Goal: Task Accomplishment & Management: Complete application form

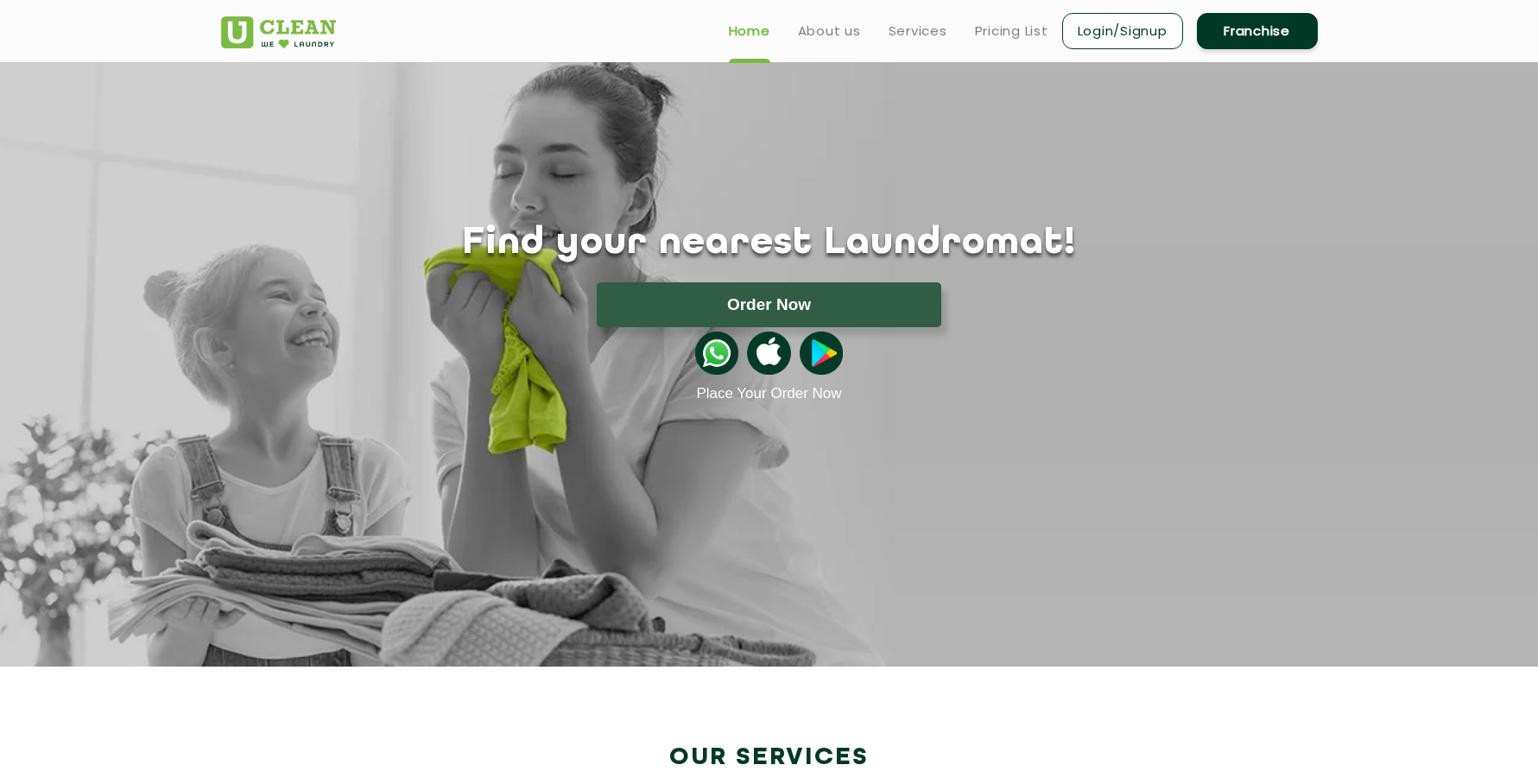
click at [1221, 33] on link "Franchise" at bounding box center [1258, 31] width 121 height 37
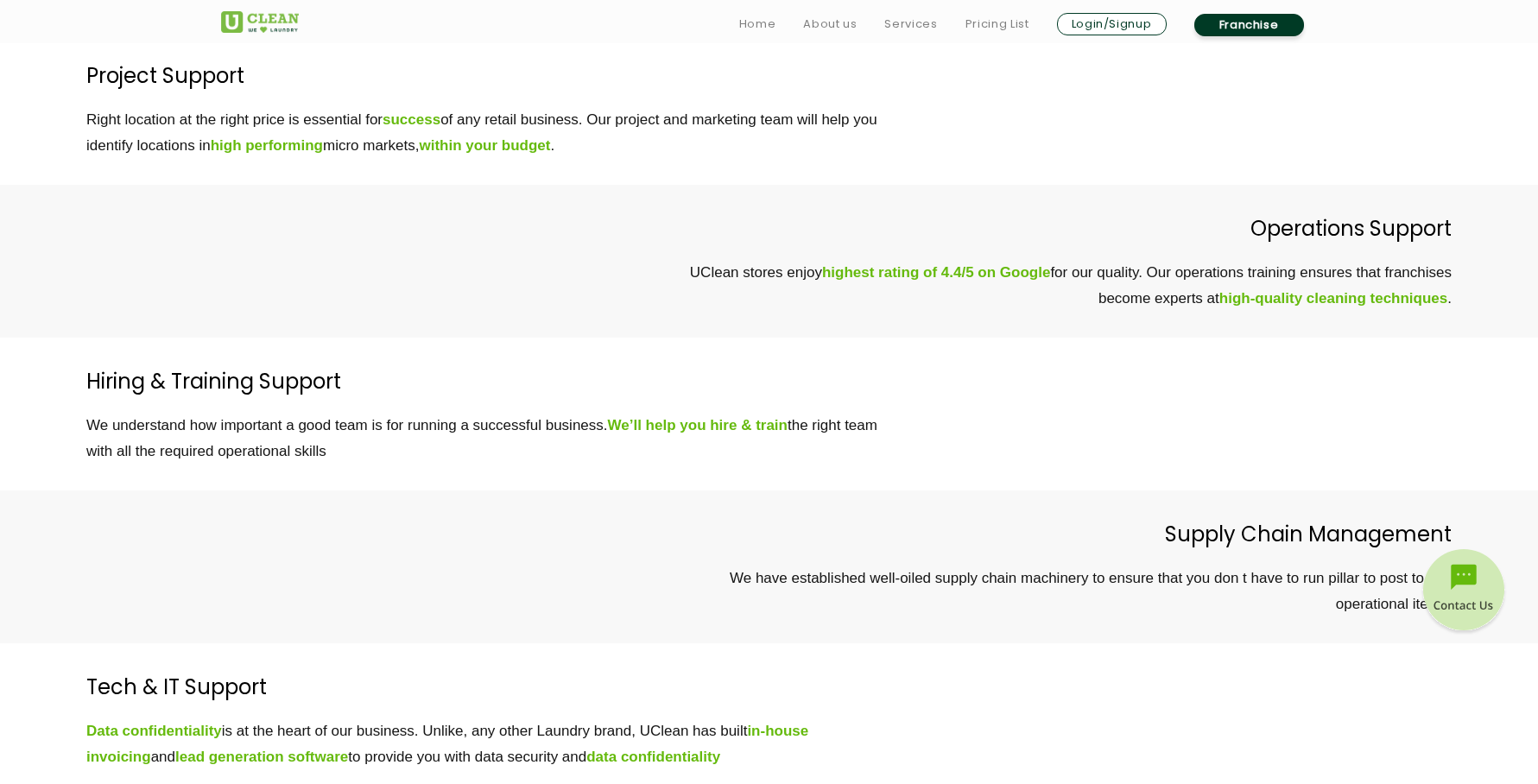
scroll to position [4835, 0]
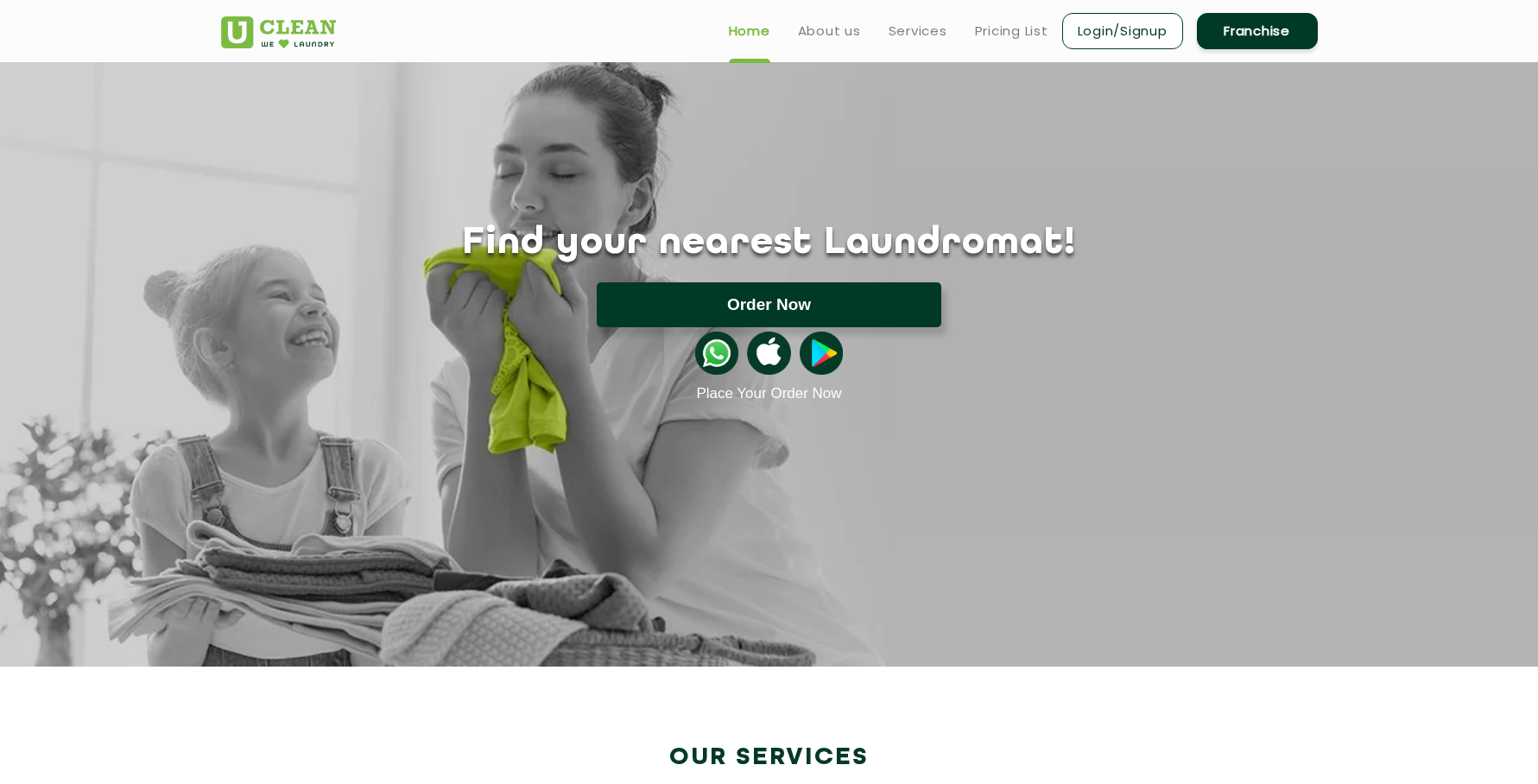
click at [762, 312] on button "Order Now" at bounding box center [769, 304] width 344 height 45
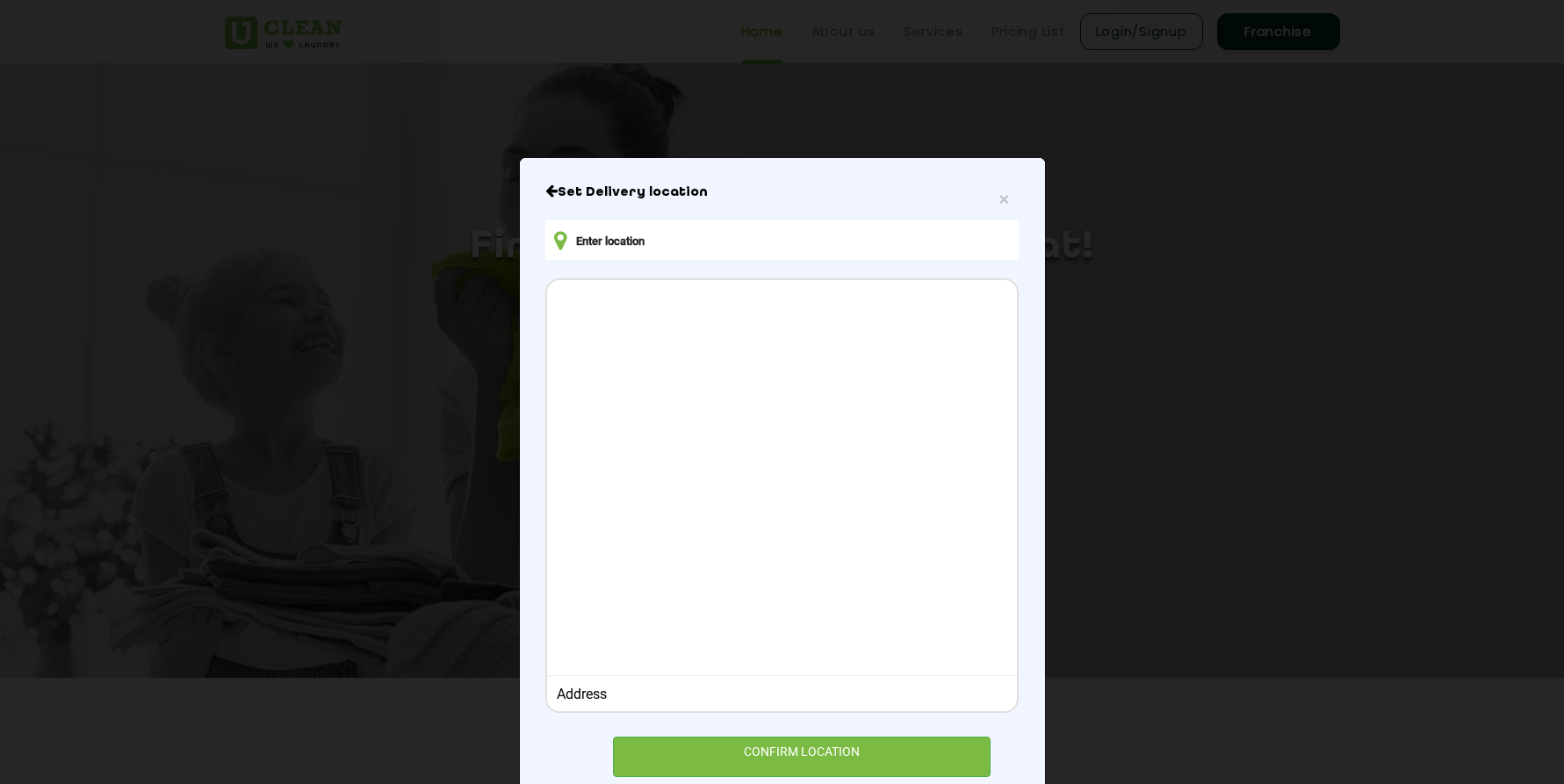
click at [541, 130] on div "× Set Delivery location Address CONFIRM LOCATION" at bounding box center [782, 392] width 1564 height 784
